Goal: Navigation & Orientation: Find specific page/section

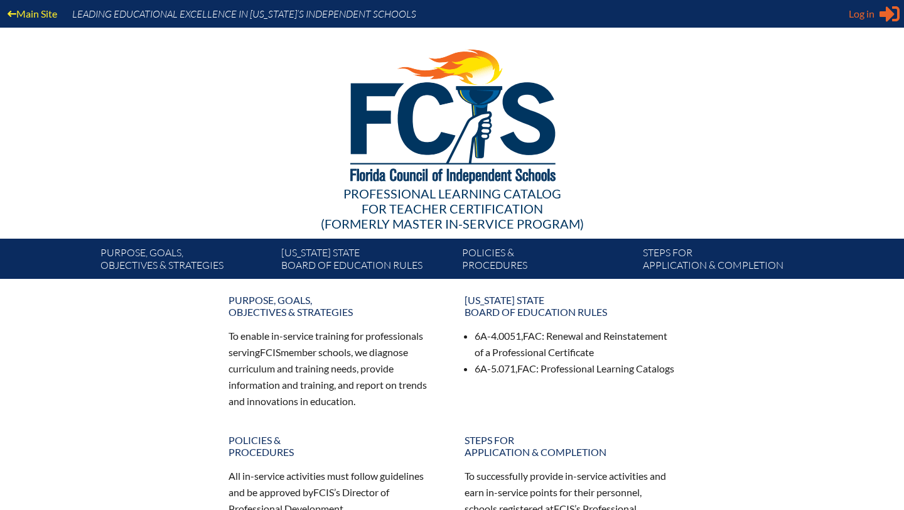
click at [866, 14] on span "Log in" at bounding box center [862, 13] width 26 height 15
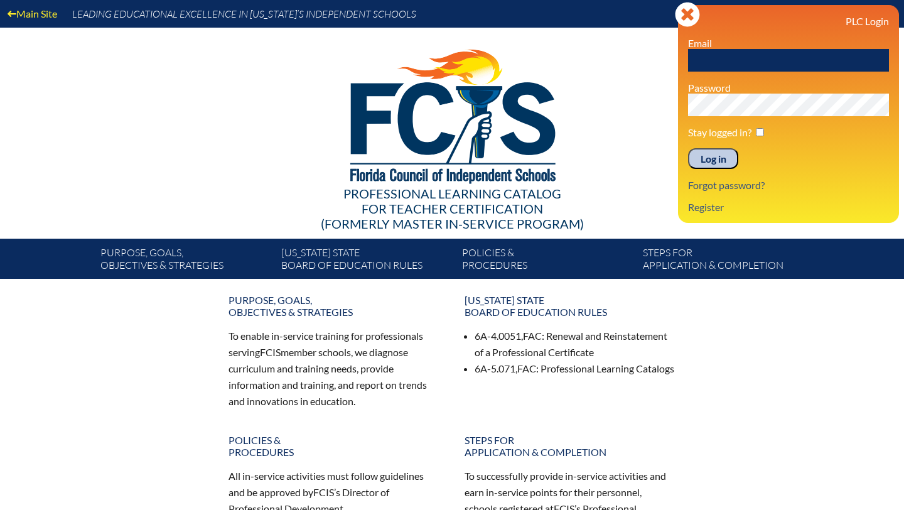
click at [742, 56] on input "text" at bounding box center [788, 60] width 201 height 23
type input "J"
type input "[EMAIL_ADDRESS][DOMAIN_NAME]"
click at [706, 159] on input "Log in" at bounding box center [713, 158] width 50 height 21
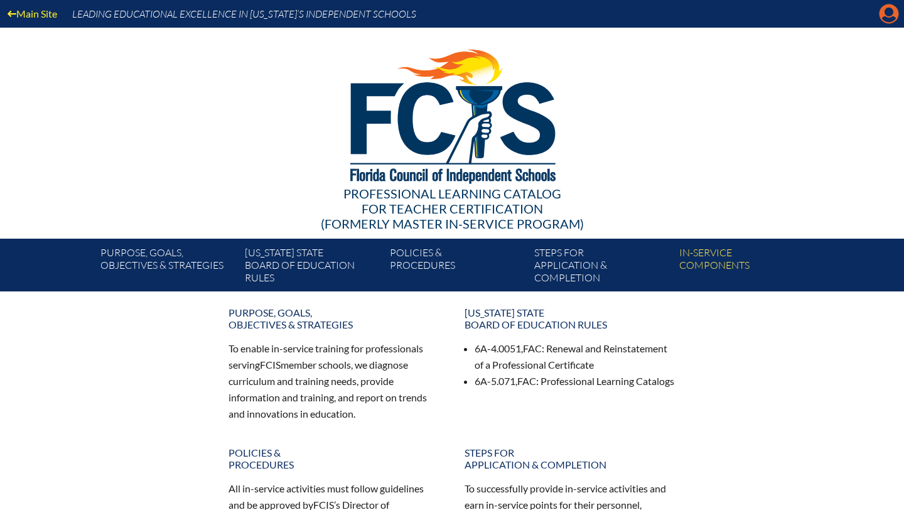
click at [889, 10] on icon "Manage account" at bounding box center [889, 14] width 20 height 20
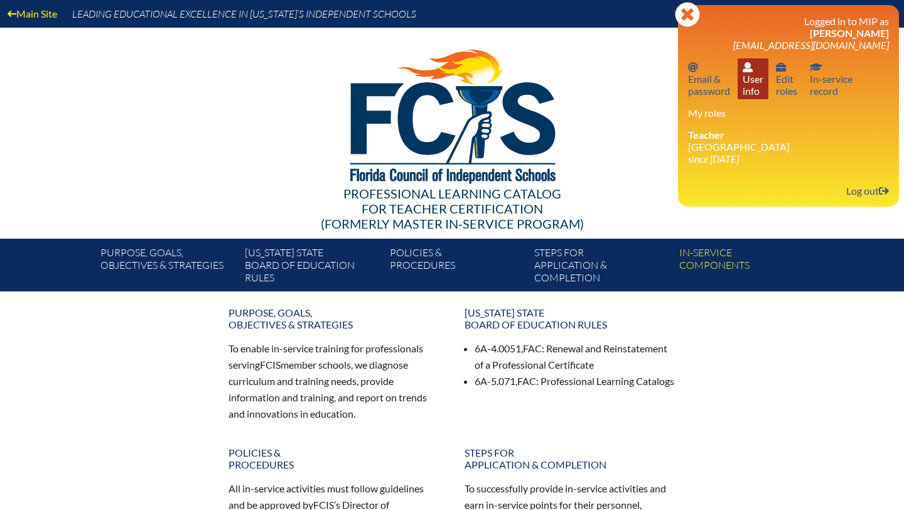
click at [756, 84] on link "User info User info" at bounding box center [753, 78] width 31 height 41
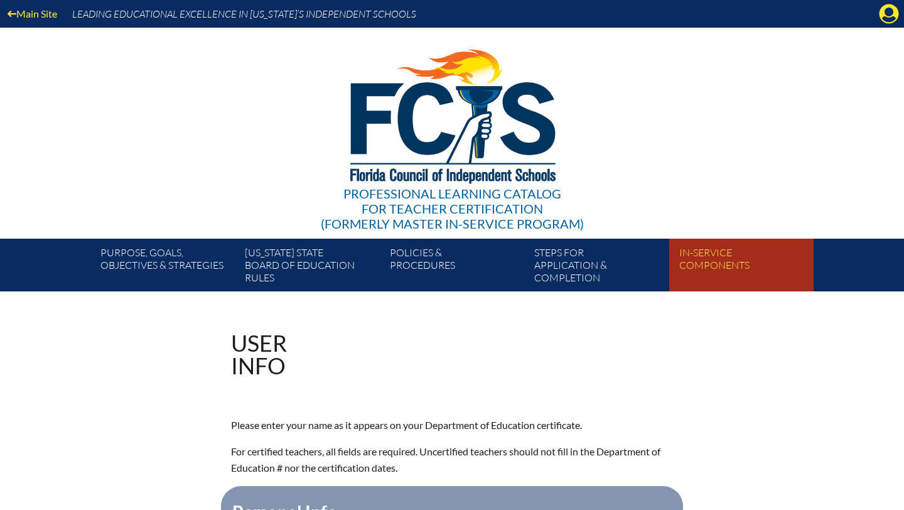
click at [700, 259] on link "In-service components" at bounding box center [746, 268] width 144 height 48
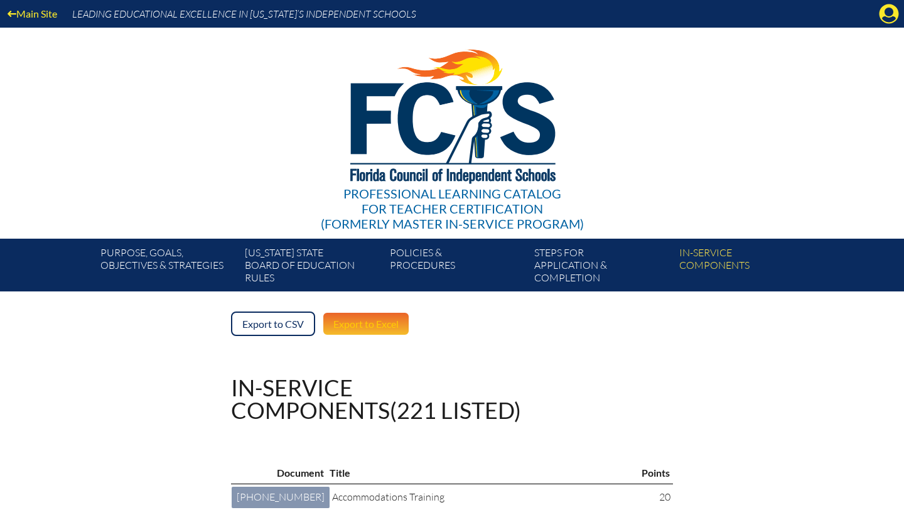
click at [370, 323] on link "Export to Excel" at bounding box center [366, 323] width 88 height 24
click at [278, 323] on link "Export to CSV" at bounding box center [273, 323] width 84 height 24
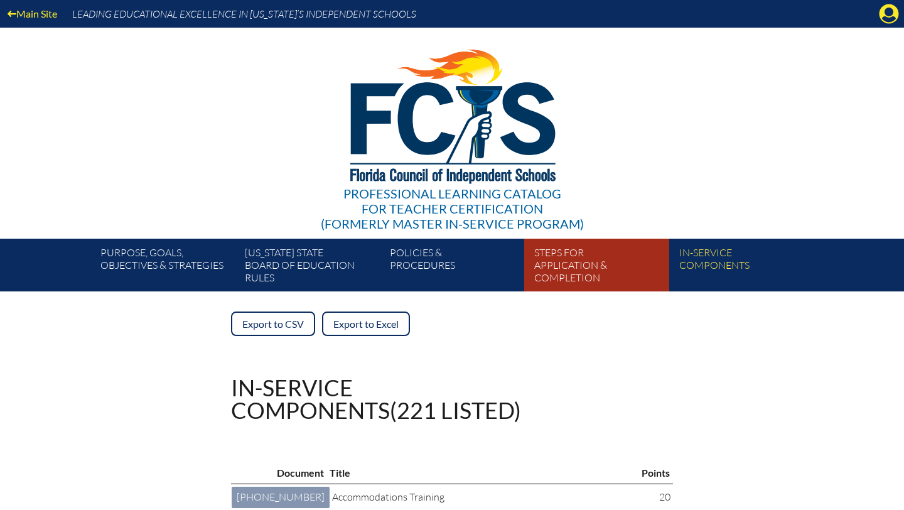
click at [570, 262] on link "Steps for application & completion" at bounding box center [601, 268] width 144 height 48
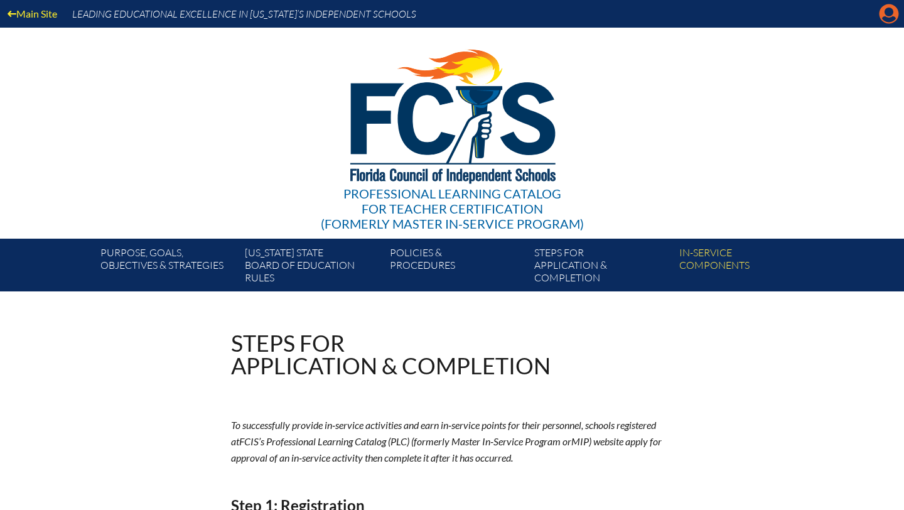
click at [886, 14] on icon "Manage account" at bounding box center [889, 14] width 20 height 20
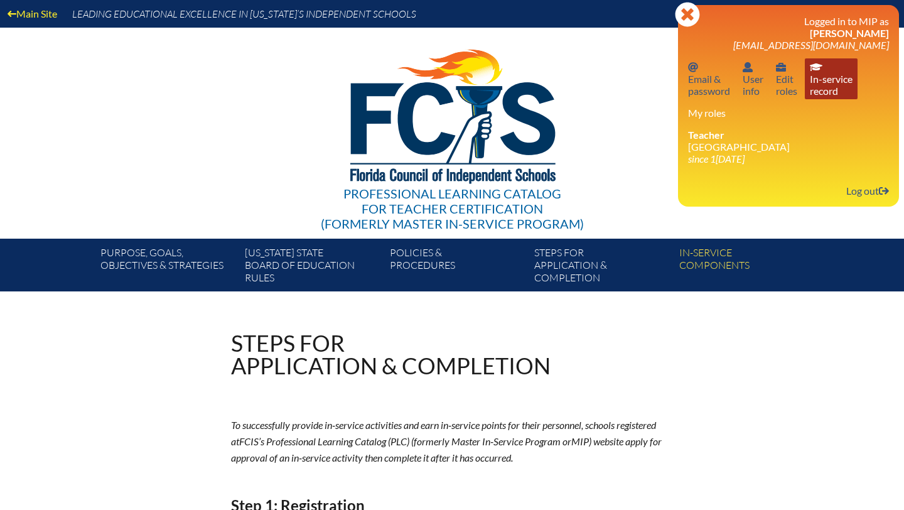
click at [830, 73] on link "In-service record In-service record" at bounding box center [831, 78] width 53 height 41
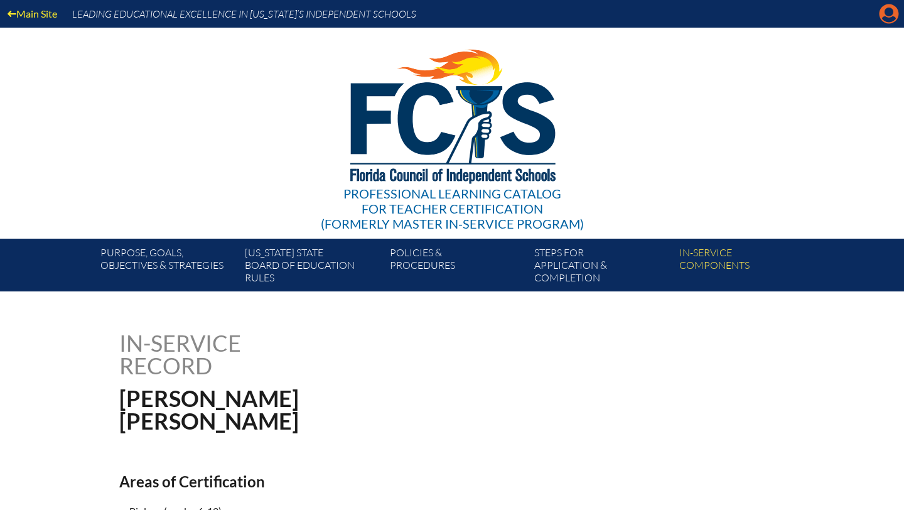
click at [885, 15] on icon at bounding box center [889, 13] width 19 height 19
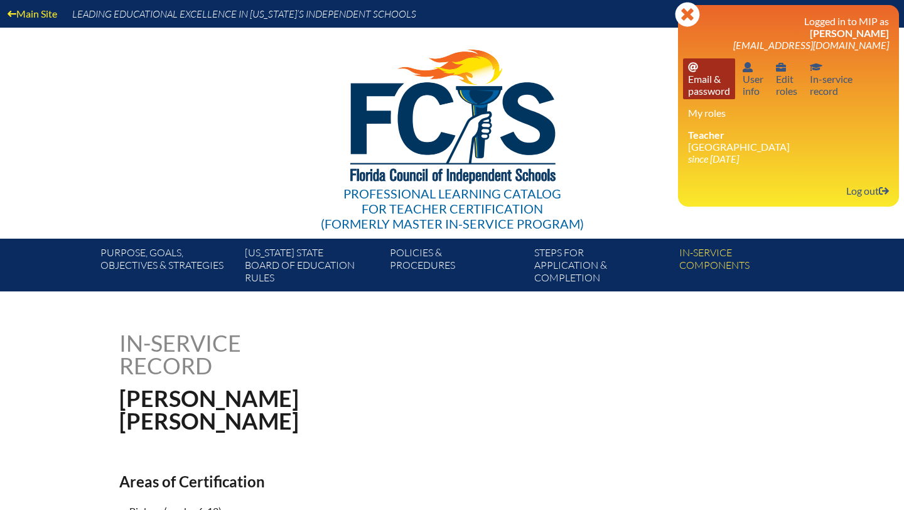
click at [705, 80] on link "Email password Email & password" at bounding box center [709, 78] width 52 height 41
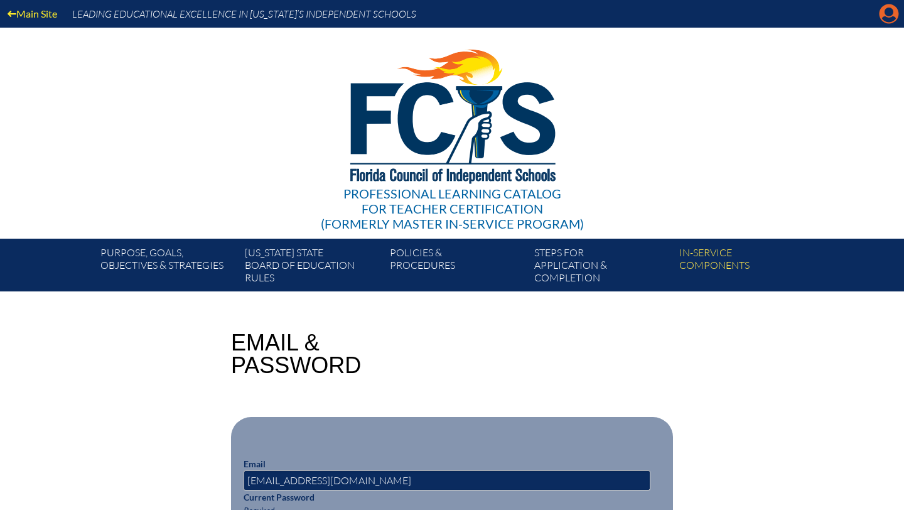
click at [888, 14] on icon "Manage account" at bounding box center [889, 14] width 20 height 20
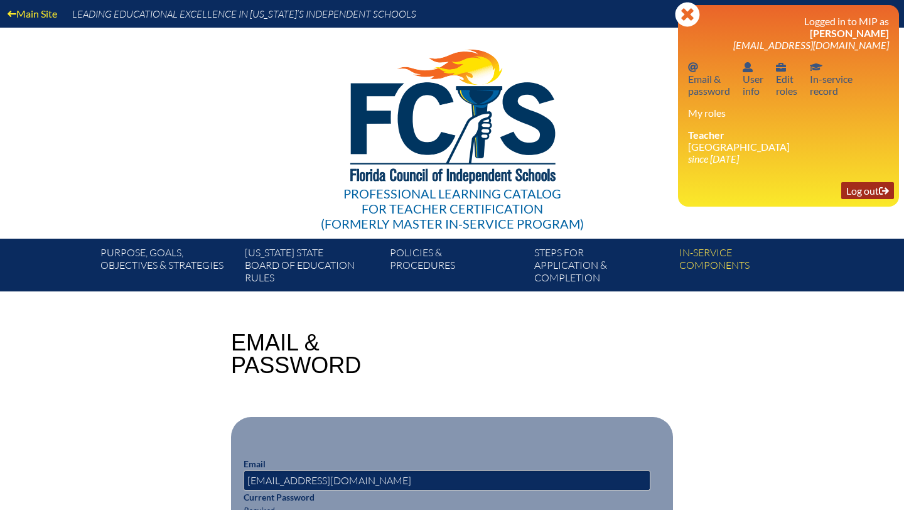
click at [869, 197] on link "Log out Log out" at bounding box center [867, 190] width 53 height 17
